Goal: Information Seeking & Learning: Check status

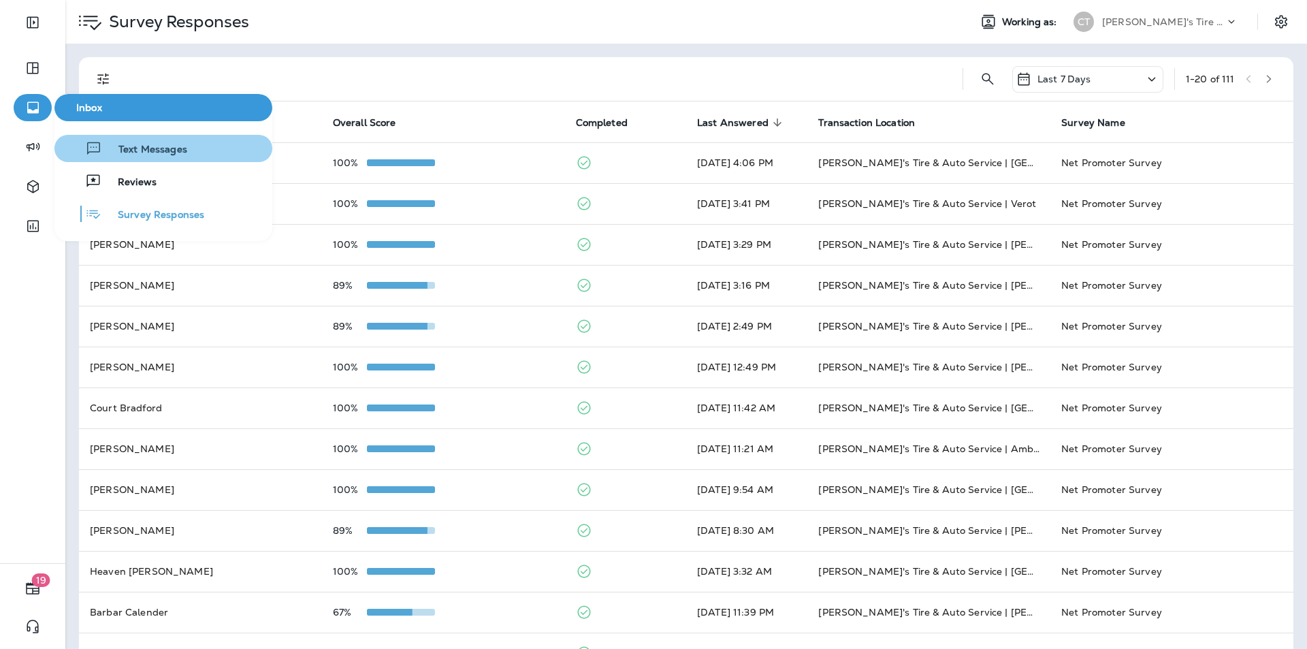
click at [150, 146] on span "Text Messages" at bounding box center [144, 150] width 85 height 13
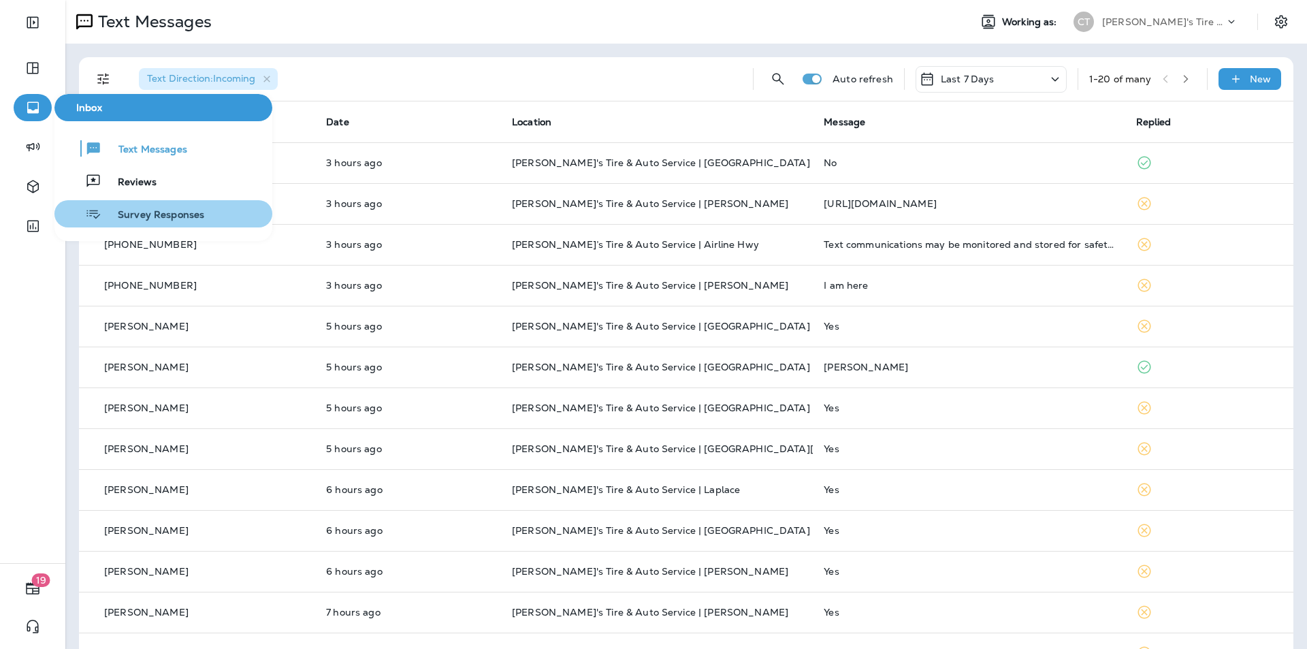
click at [150, 215] on span "Survey Responses" at bounding box center [152, 215] width 103 height 13
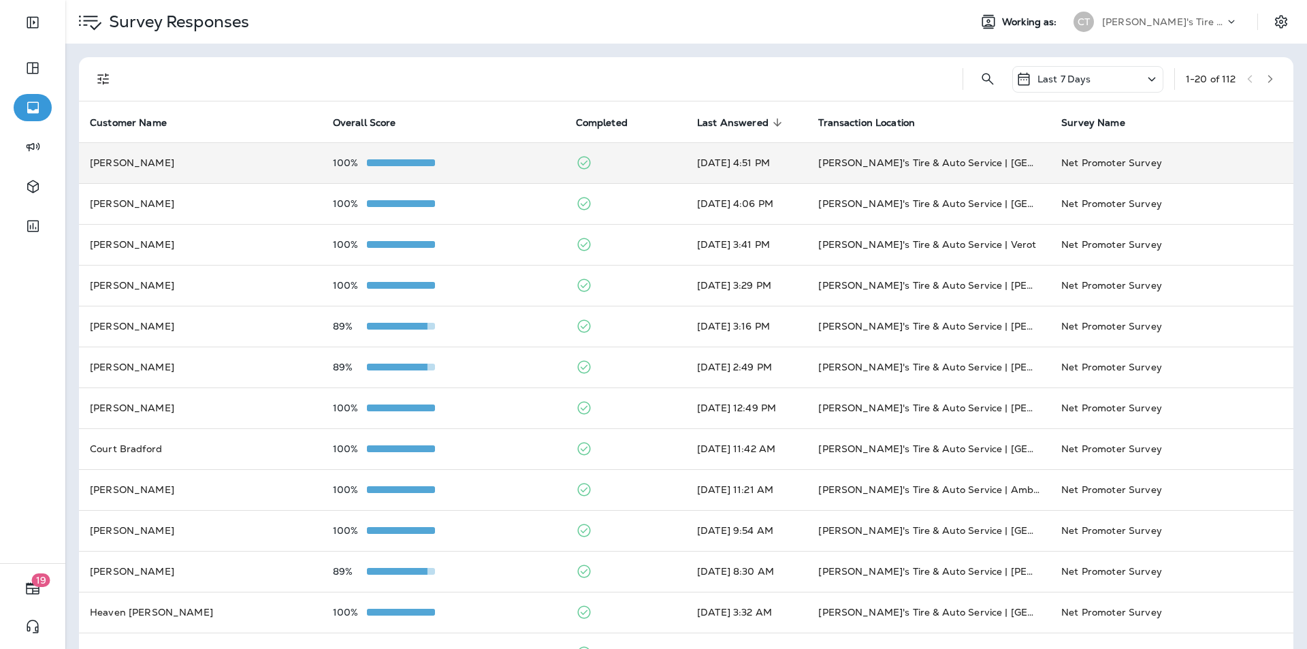
click at [501, 160] on div "100%" at bounding box center [443, 162] width 221 height 11
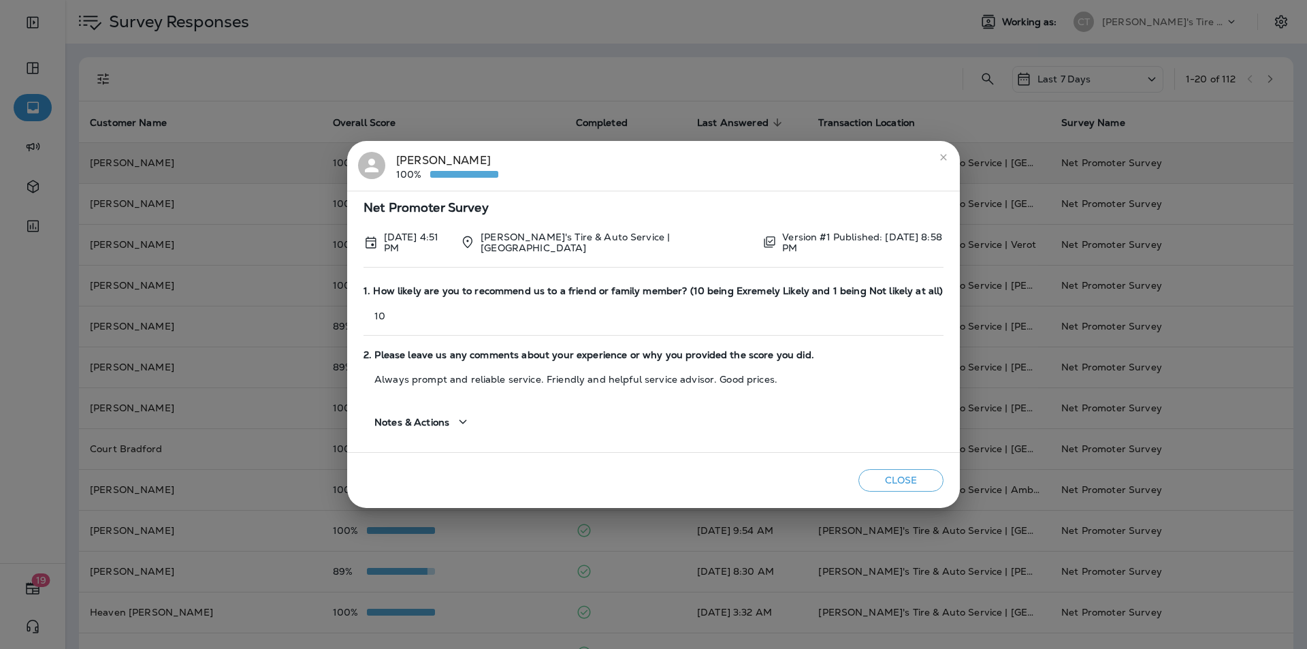
click at [940, 159] on icon "close" at bounding box center [943, 157] width 11 height 11
